Goal: Information Seeking & Learning: Learn about a topic

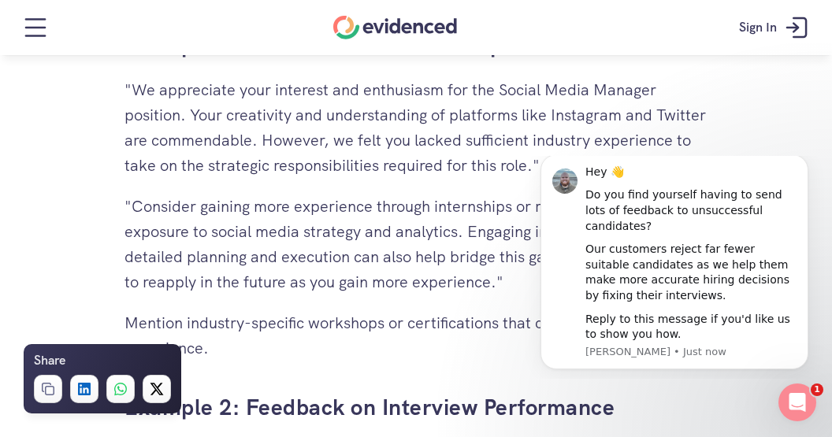
scroll to position [3546, 0]
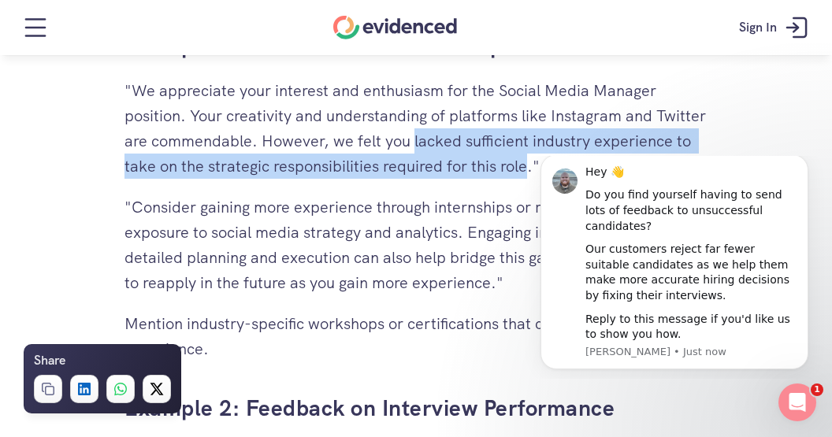
drag, startPoint x: 466, startPoint y: 143, endPoint x: 627, endPoint y: 154, distance: 161.9
click at [627, 154] on p ""We appreciate your interest and enthusiasm for the Social Media Manager positi…" at bounding box center [416, 128] width 583 height 101
copy p "lacked sufficient industry experience to take on the strategic responsibilities…"
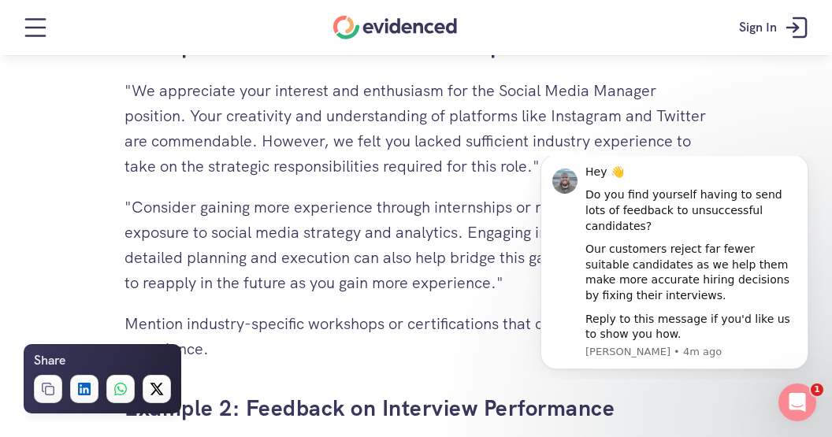
drag, startPoint x: 162, startPoint y: 86, endPoint x: 303, endPoint y: 91, distance: 141.1
click at [304, 91] on h4 "Want to make more accurate hiring decisions?" at bounding box center [325, 84] width 323 height 25
click at [381, 92] on h4 "Want to make more accurate hiring decisions?" at bounding box center [325, 84] width 323 height 25
drag, startPoint x: 437, startPoint y: 84, endPoint x: 269, endPoint y: 90, distance: 168.7
click at [269, 90] on h4 "Want to make more accurate hiring decisions?" at bounding box center [325, 84] width 323 height 25
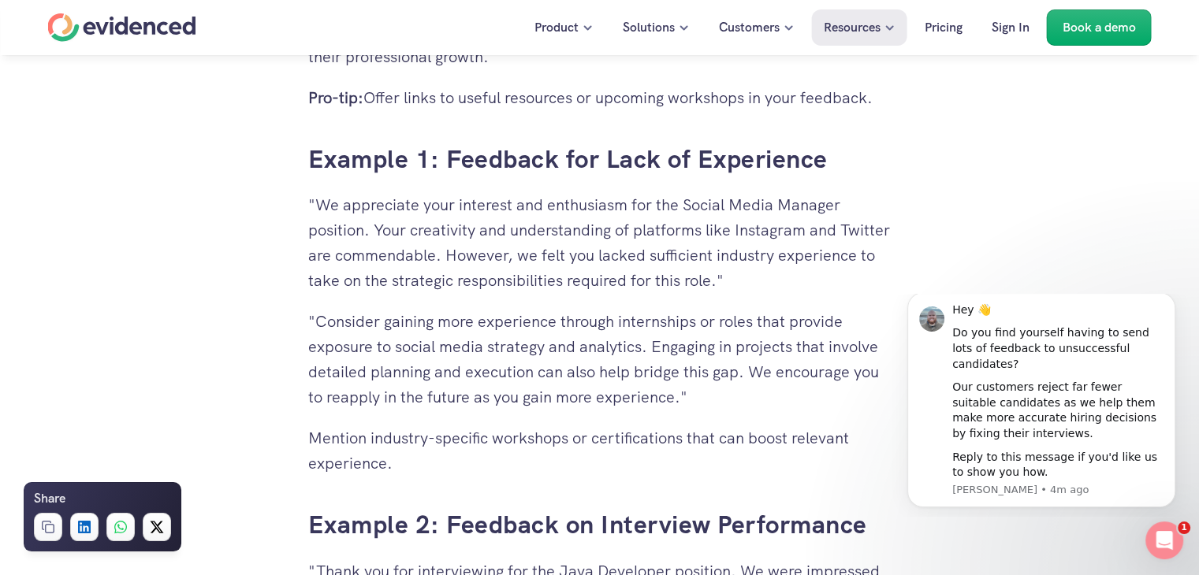
click at [652, 202] on p ""We appreciate your interest and enthusiasm for the Social Media Manager positi…" at bounding box center [599, 242] width 583 height 101
drag, startPoint x: 604, startPoint y: 206, endPoint x: 344, endPoint y: 203, distance: 260.9
click at [344, 203] on p ""We appreciate your interest and enthusiasm for the Social Media Manager positi…" at bounding box center [599, 242] width 583 height 101
copy p "appreciate your interest and enthusiasm"
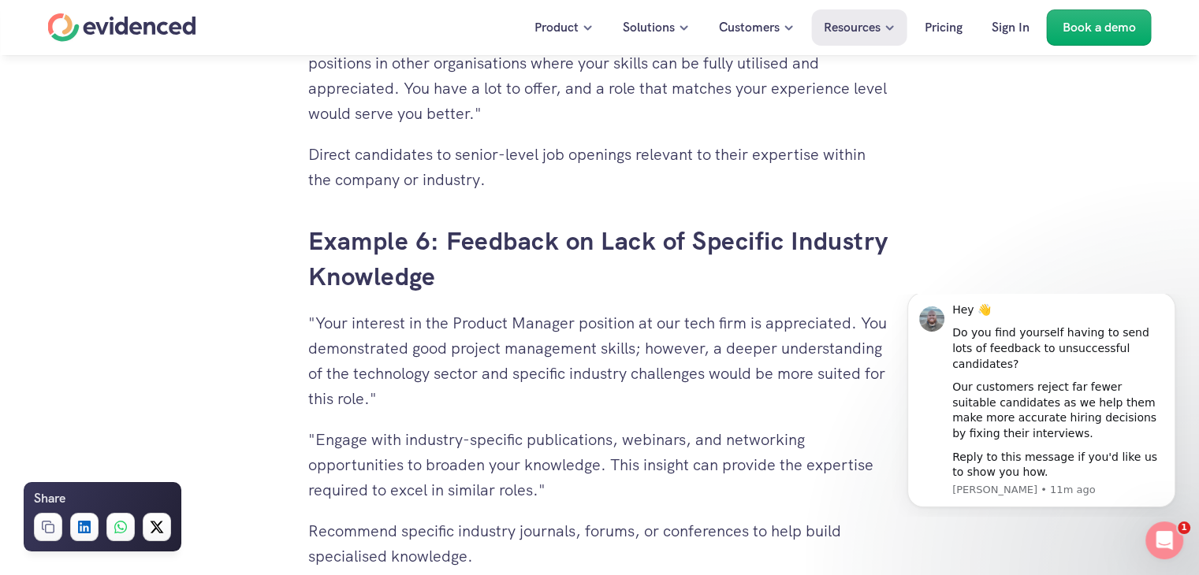
scroll to position [5595, 0]
